Goal: Browse casually: Explore the website without a specific task or goal

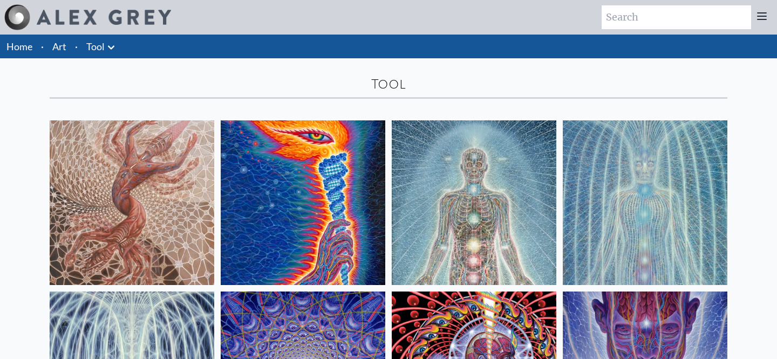
click at [58, 52] on link "Art" at bounding box center [59, 46] width 14 height 15
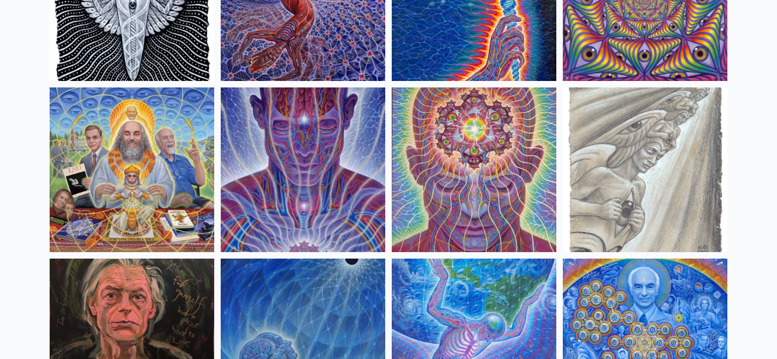
scroll to position [1235, 0]
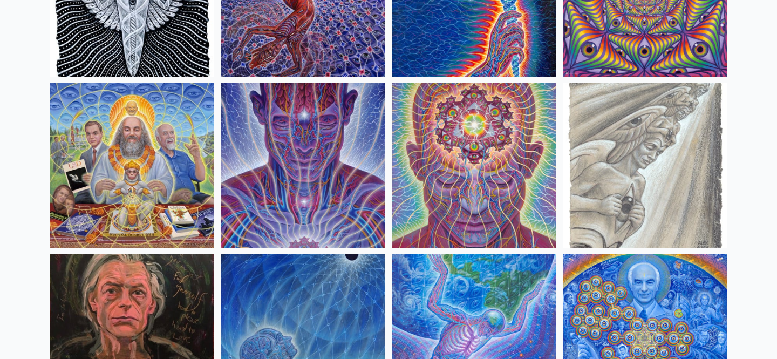
click at [655, 174] on img at bounding box center [645, 165] width 165 height 165
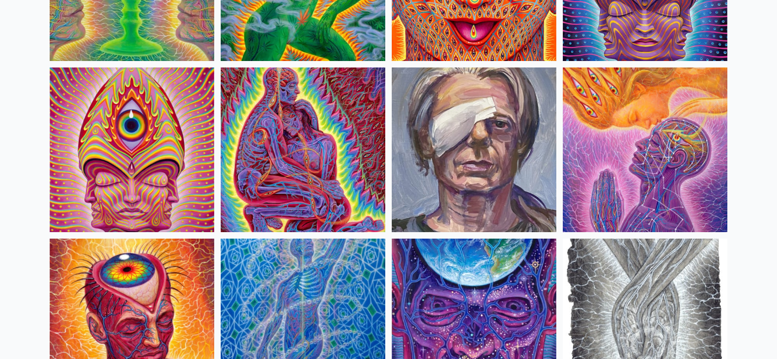
scroll to position [2281, 0]
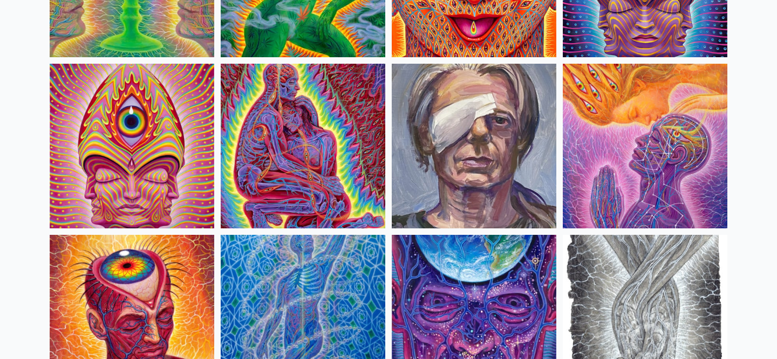
click at [676, 154] on img at bounding box center [645, 146] width 165 height 165
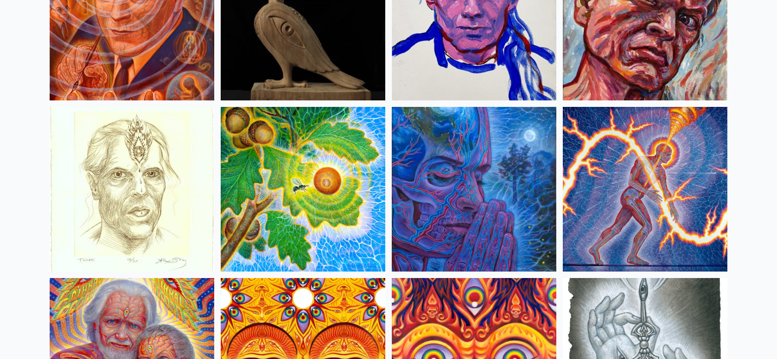
scroll to position [3096, 0]
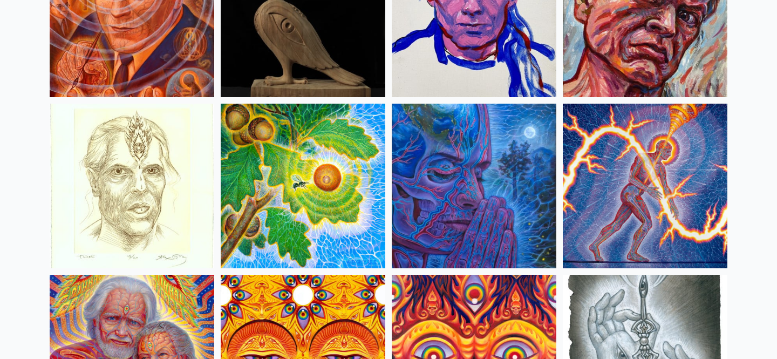
click at [653, 181] on img at bounding box center [645, 186] width 165 height 165
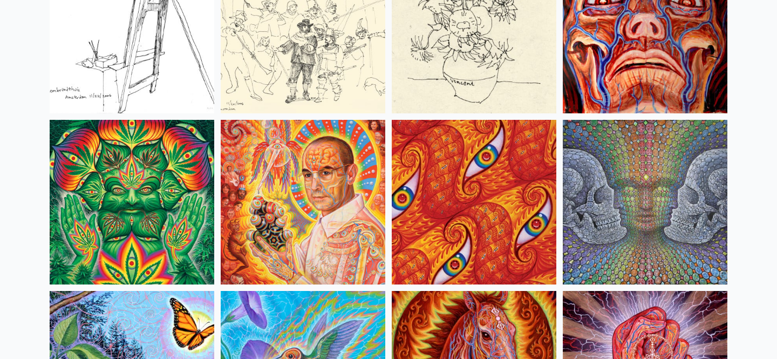
scroll to position [5133, 0]
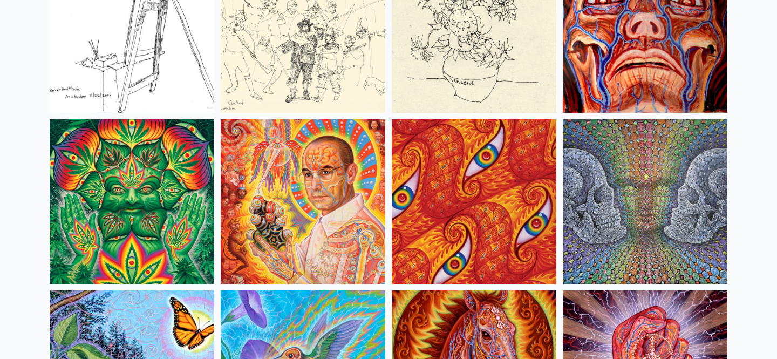
click at [662, 203] on img at bounding box center [645, 201] width 165 height 165
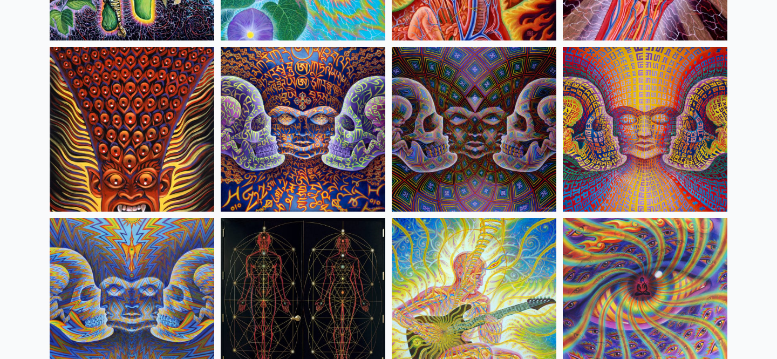
scroll to position [5541, 0]
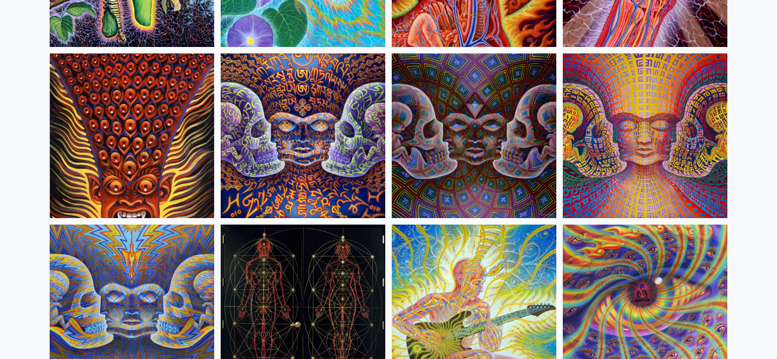
click at [638, 127] on img at bounding box center [645, 135] width 165 height 165
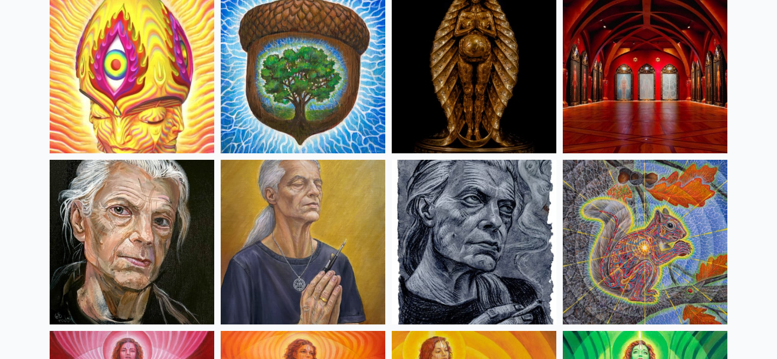
scroll to position [0, 0]
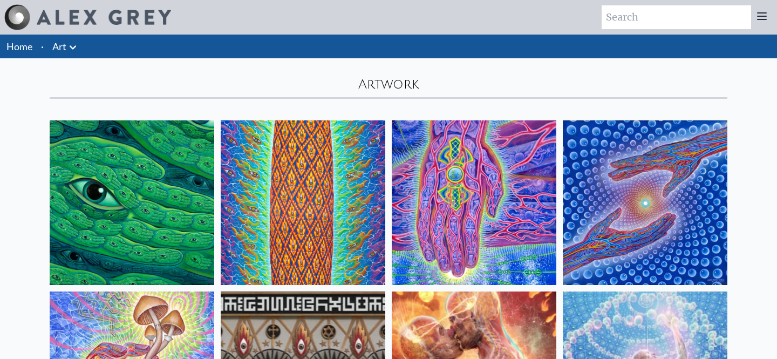
click at [66, 48] on icon at bounding box center [72, 47] width 13 height 13
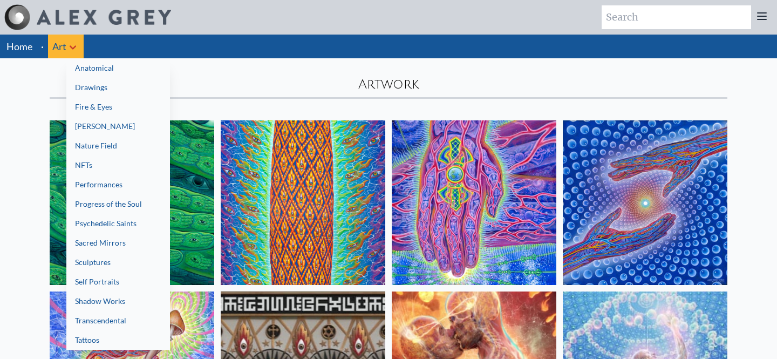
click at [99, 302] on link "Shadow Works" at bounding box center [118, 300] width 104 height 19
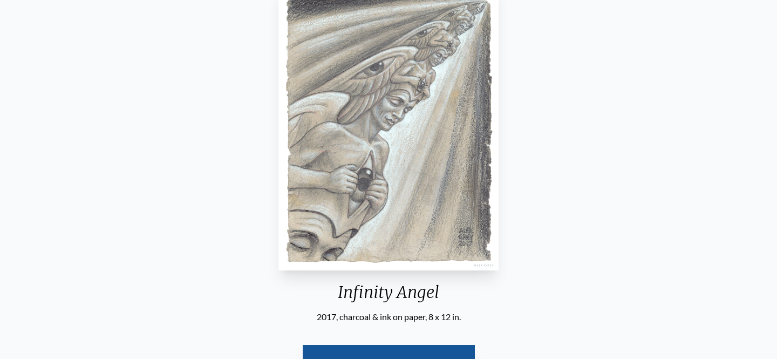
scroll to position [316, 0]
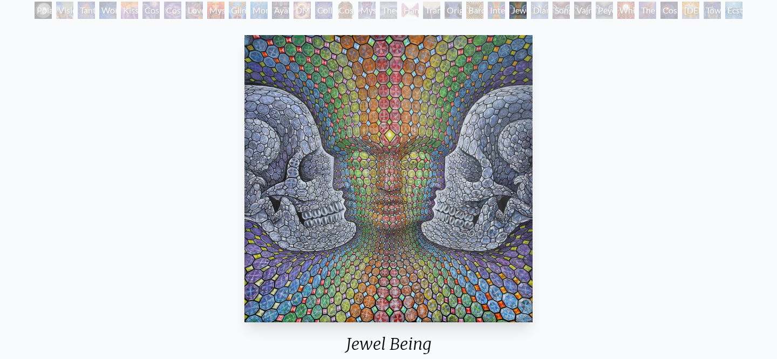
scroll to position [66, 0]
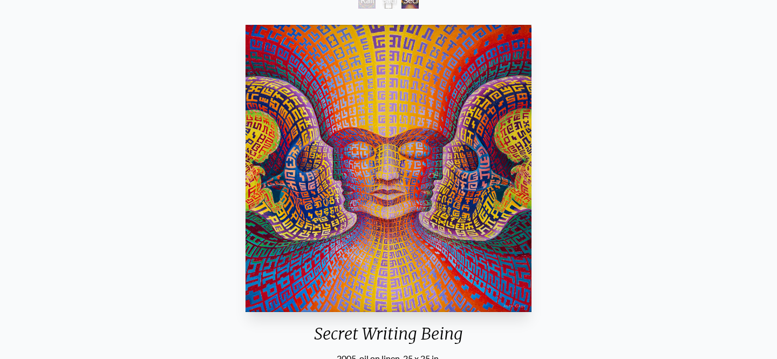
scroll to position [76, 0]
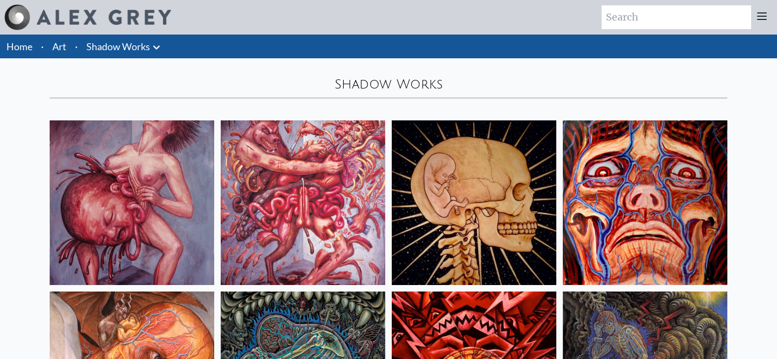
click at [152, 45] on icon at bounding box center [156, 47] width 13 height 13
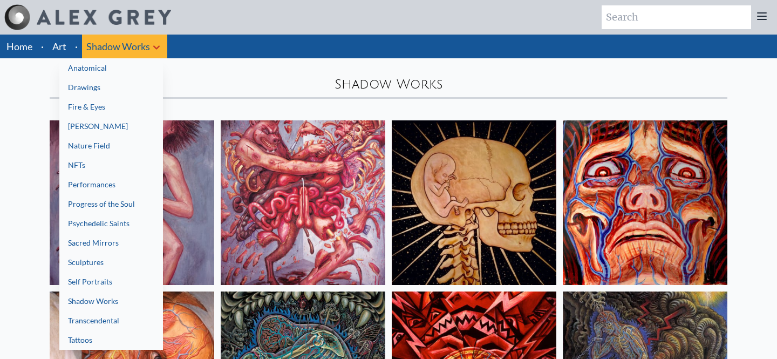
click at [87, 335] on link "Tattoos" at bounding box center [111, 339] width 104 height 19
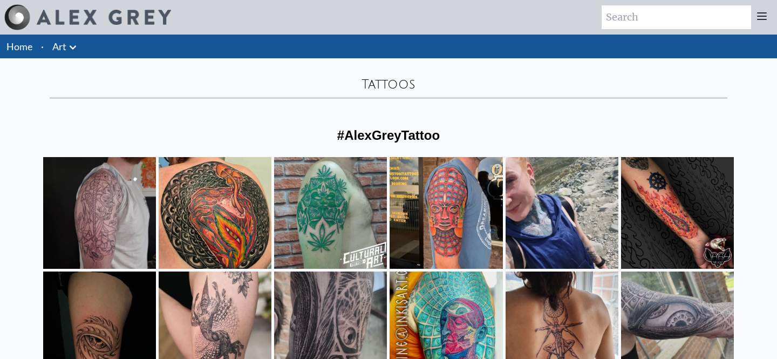
click at [19, 49] on link "Home" at bounding box center [19, 46] width 26 height 12
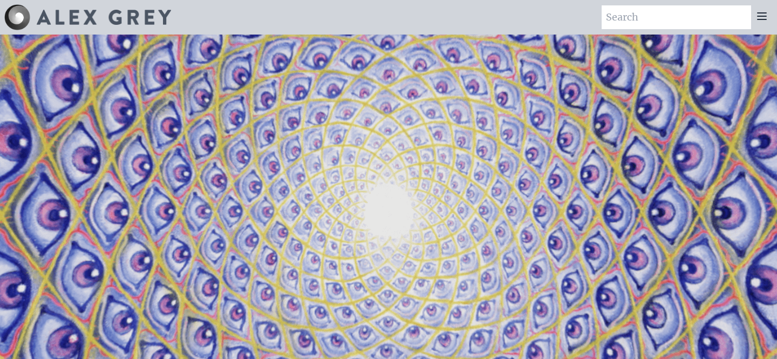
click at [761, 13] on icon at bounding box center [762, 16] width 9 height 6
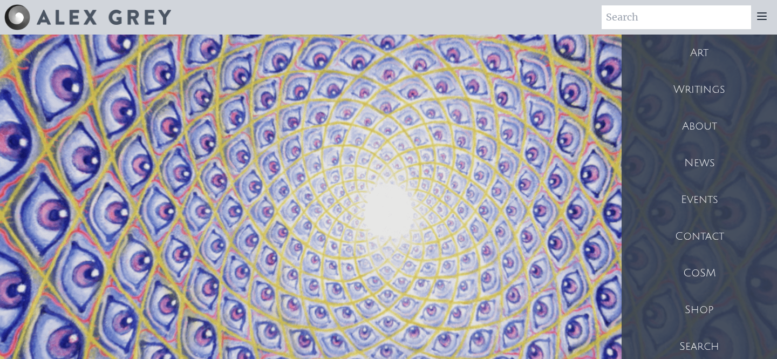
click at [692, 310] on div "Shop" at bounding box center [699, 309] width 155 height 37
